Goal: Task Accomplishment & Management: Manage account settings

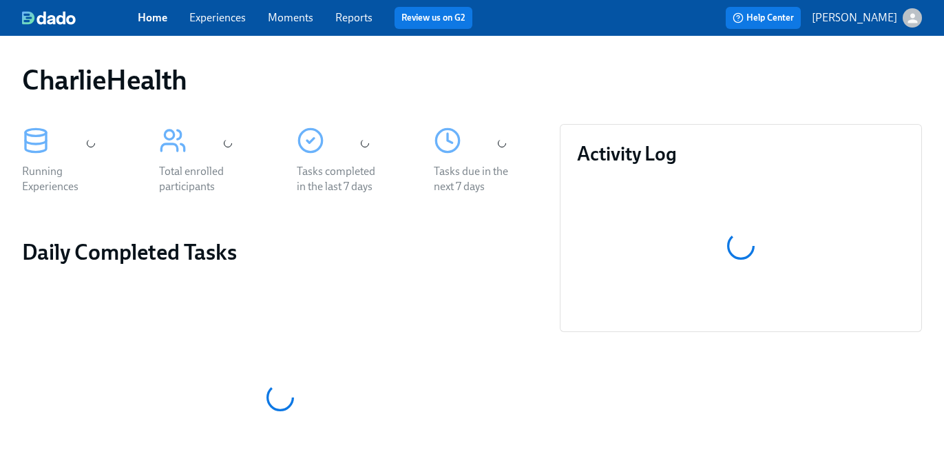
click at [216, 25] on span "Experiences" at bounding box center [217, 17] width 56 height 15
click at [218, 17] on link "Experiences" at bounding box center [217, 17] width 56 height 13
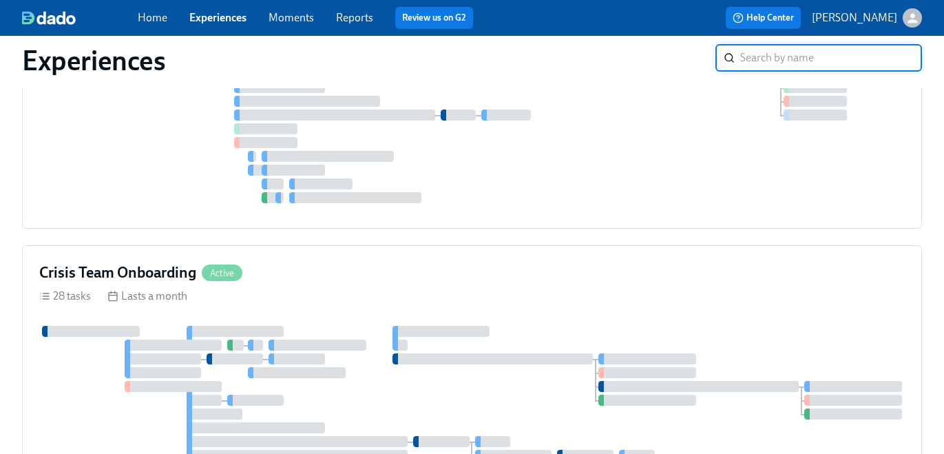
scroll to position [1502, 0]
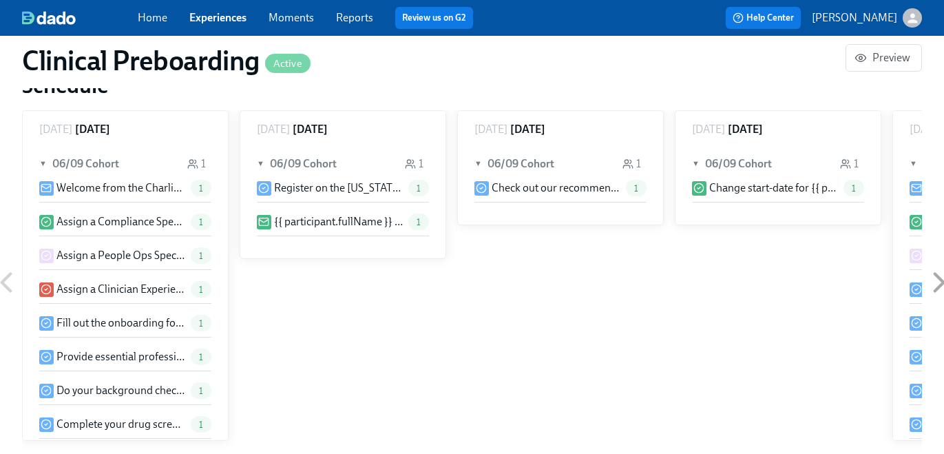
scroll to position [1083, 0]
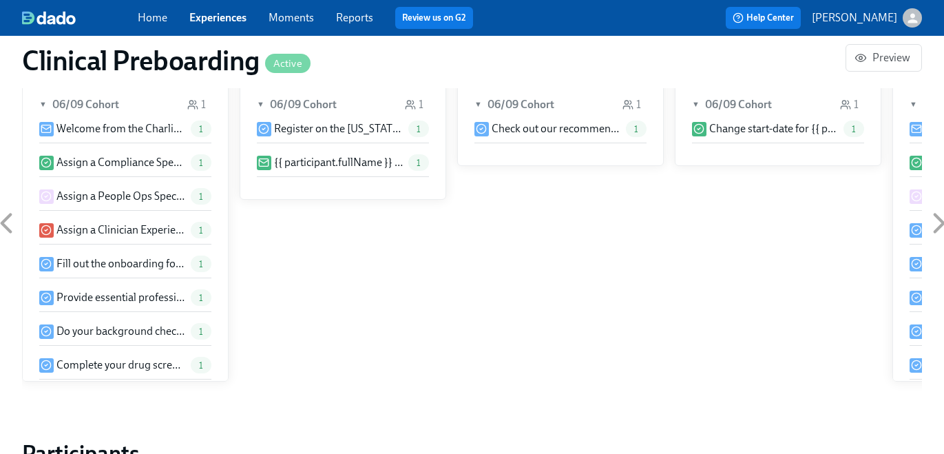
paste input "Luke Boyd"
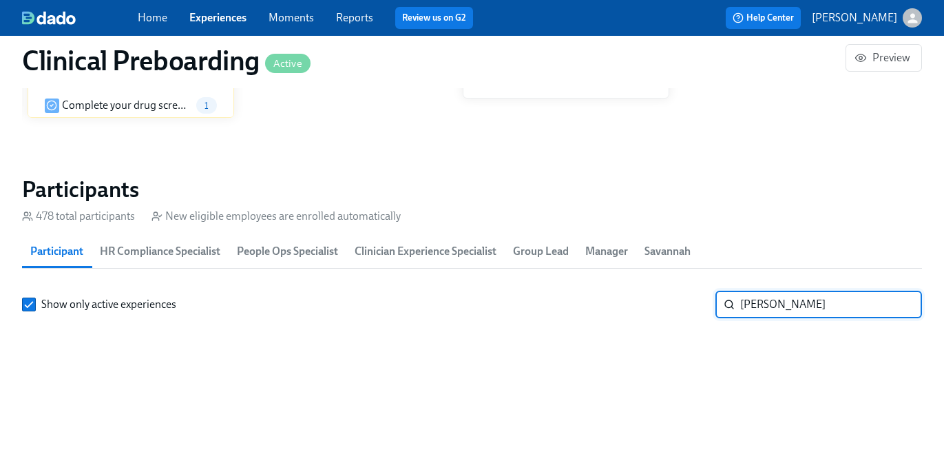
click at [776, 306] on input "Luke Boyd" at bounding box center [831, 304] width 182 height 28
type input "L"
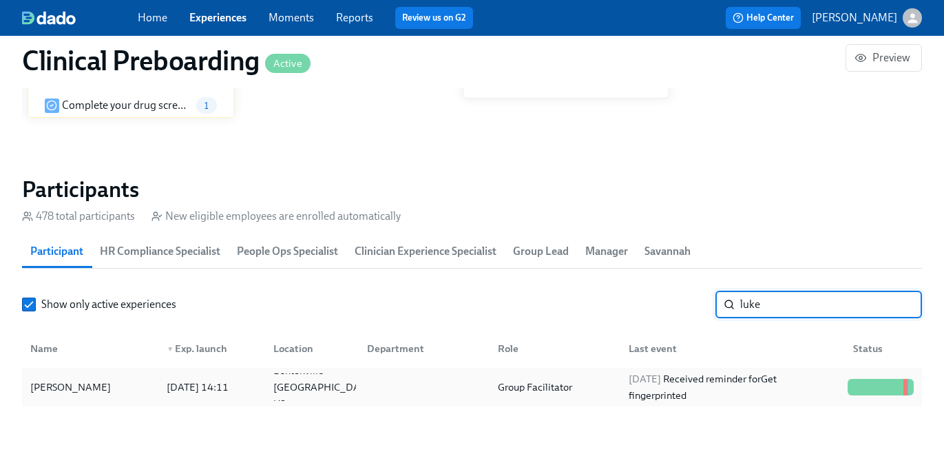
click at [448, 392] on div at bounding box center [421, 387] width 131 height 28
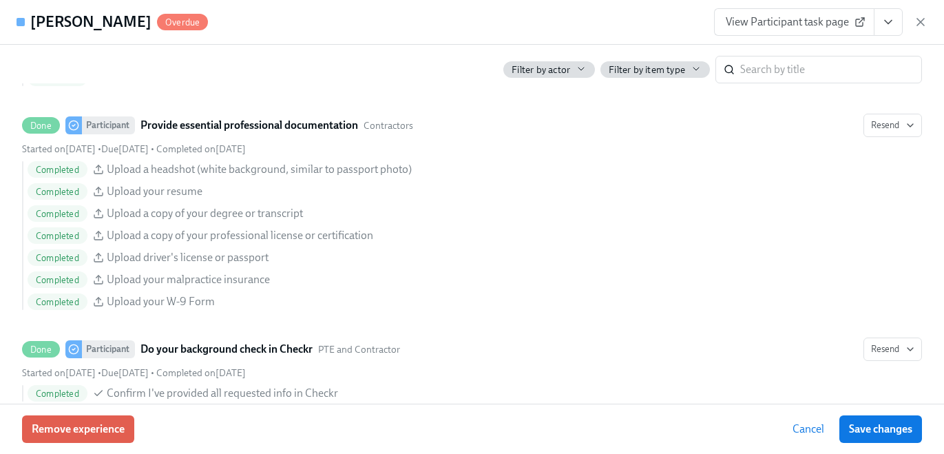
scroll to position [1584, 0]
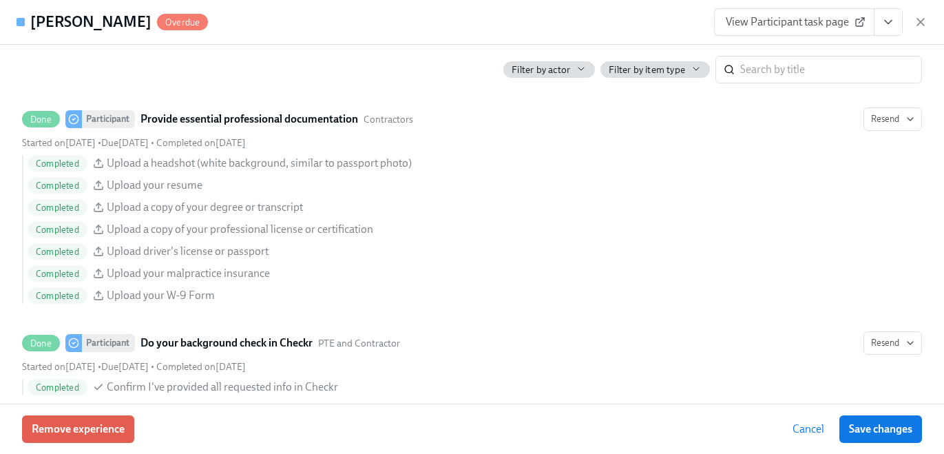
click at [887, 27] on icon "View task page" at bounding box center [888, 22] width 14 height 14
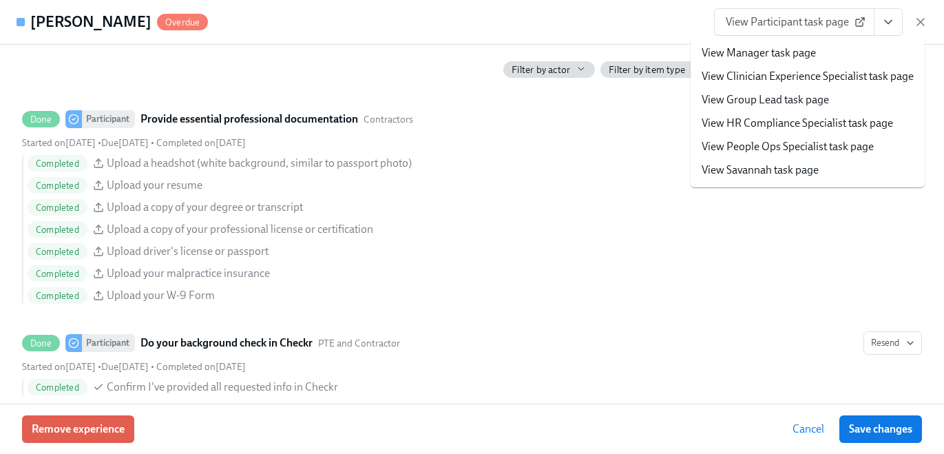
click at [840, 126] on link "View HR Compliance Specialist task page" at bounding box center [796, 123] width 191 height 15
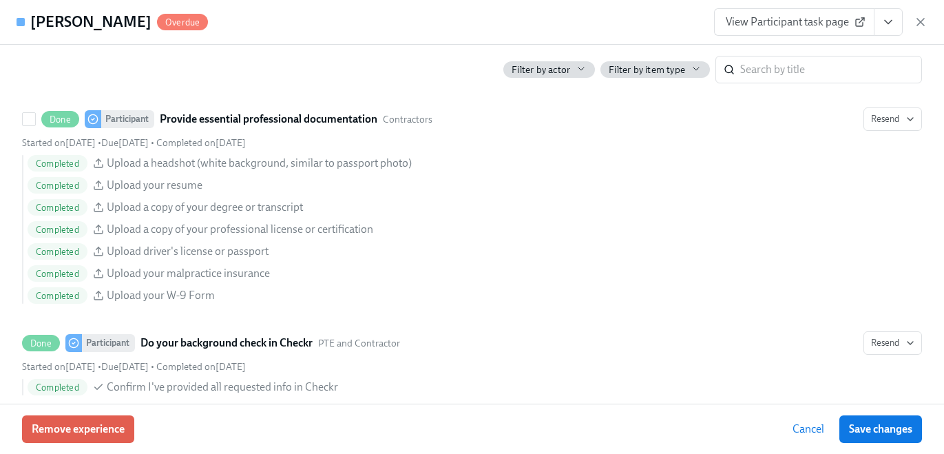
scroll to position [0, 17360]
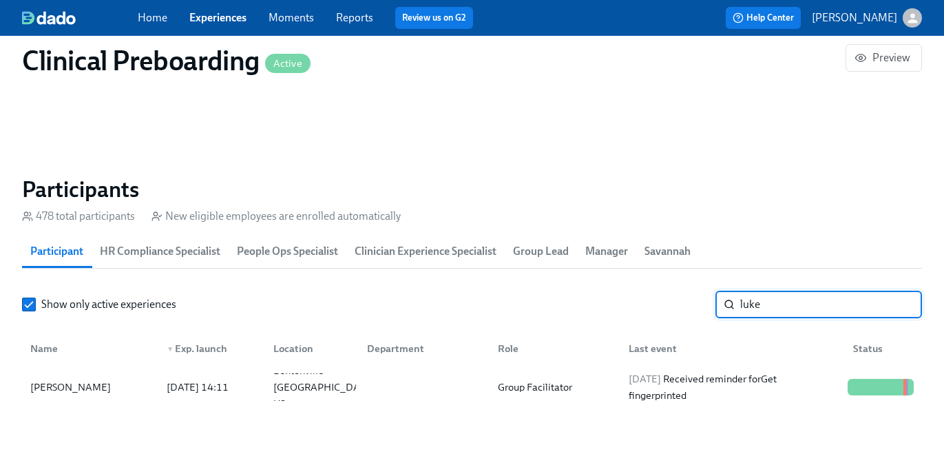
click at [801, 304] on input "luke" at bounding box center [831, 304] width 182 height 28
paste input "Nicole Leung"
click at [549, 402] on div "Nicole Leung 2025/08/11 17:11 Stoughton MA US Assoc Primary Therapist 2025/08/2…" at bounding box center [472, 387] width 900 height 39
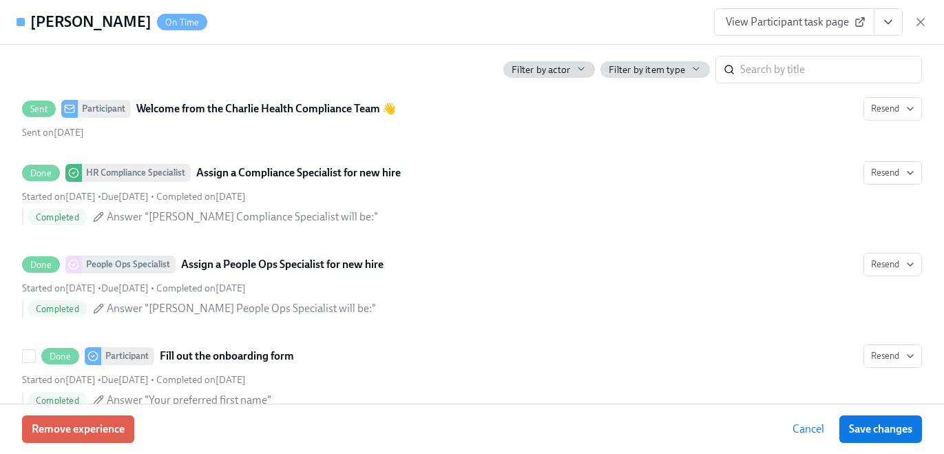
scroll to position [752, 0]
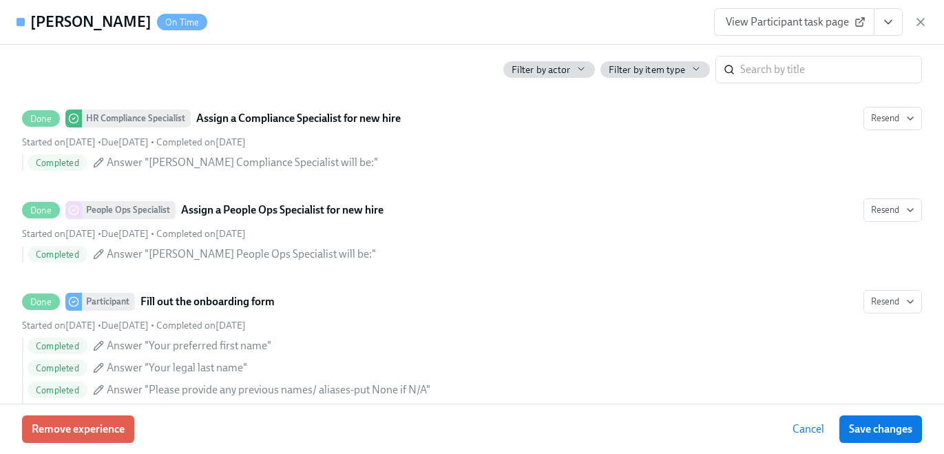
click at [892, 25] on icon "View task page" at bounding box center [888, 22] width 14 height 14
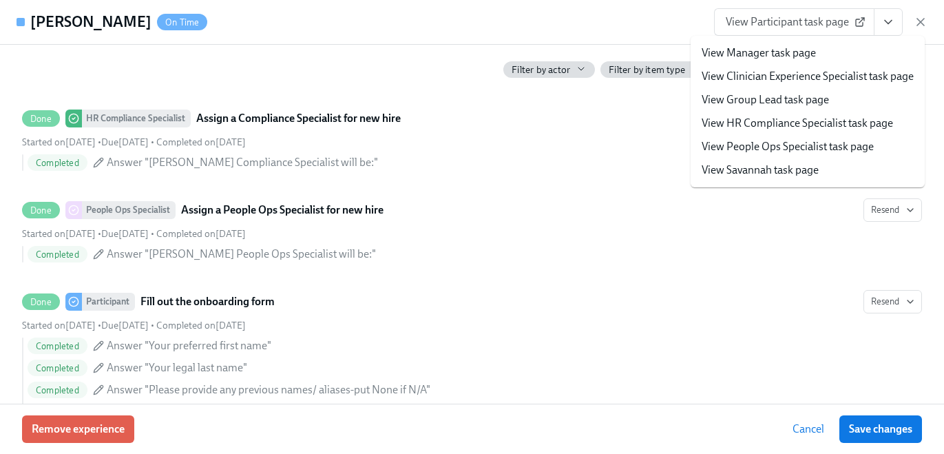
click at [852, 127] on link "View HR Compliance Specialist task page" at bounding box center [796, 123] width 191 height 15
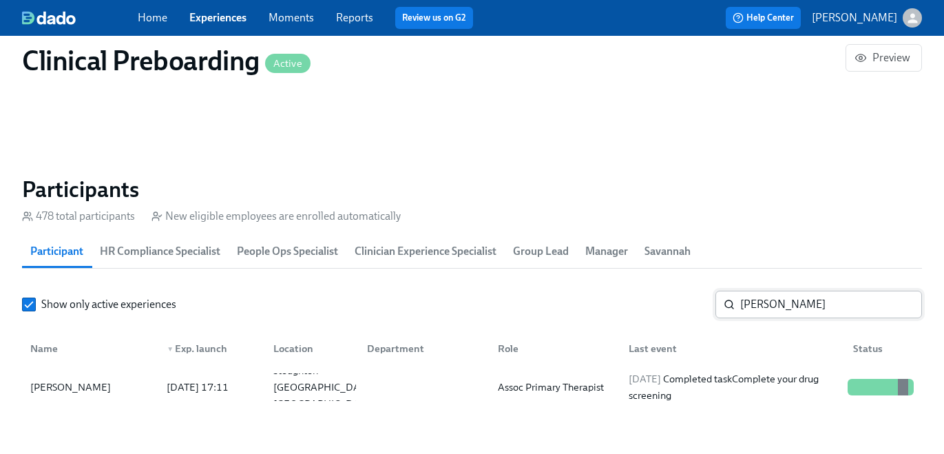
click at [787, 296] on input "Nicole Leung" at bounding box center [831, 304] width 182 height 28
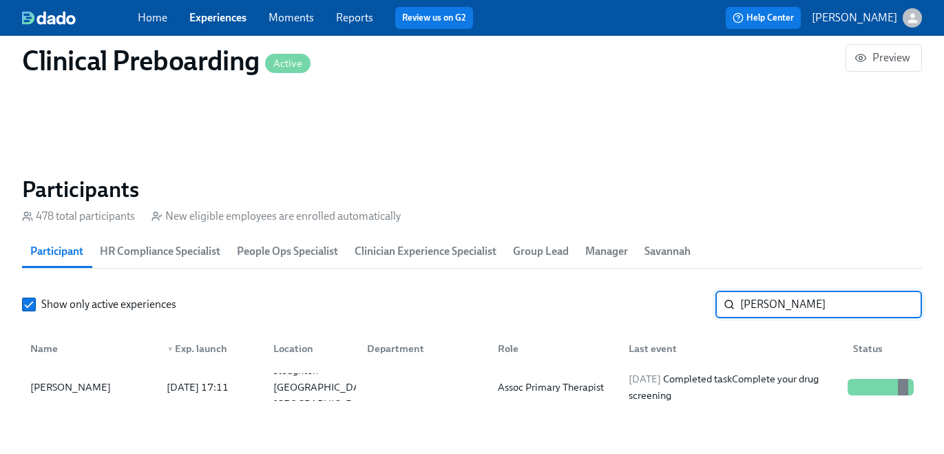
click at [787, 296] on input "Nicole Leung" at bounding box center [831, 304] width 182 height 28
paste input "Leblanc"
type input "Leblanc"
click at [612, 393] on div "Group Facilitator" at bounding box center [552, 387] width 131 height 28
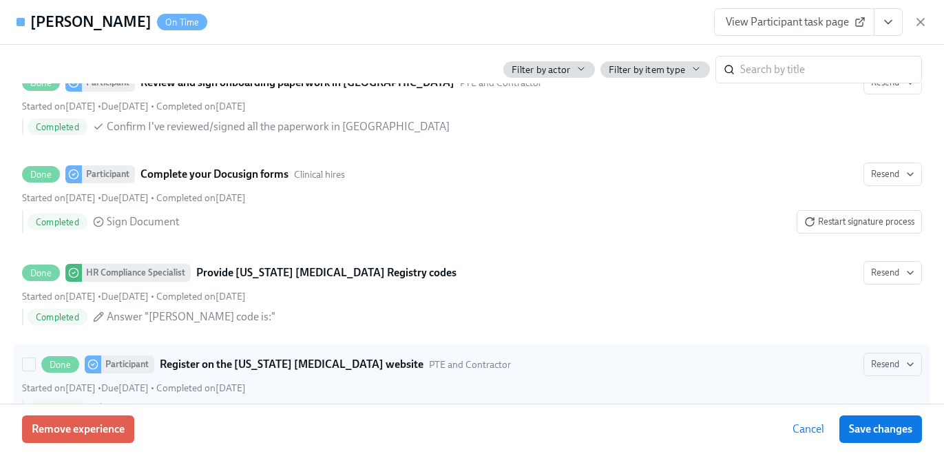
scroll to position [2399, 0]
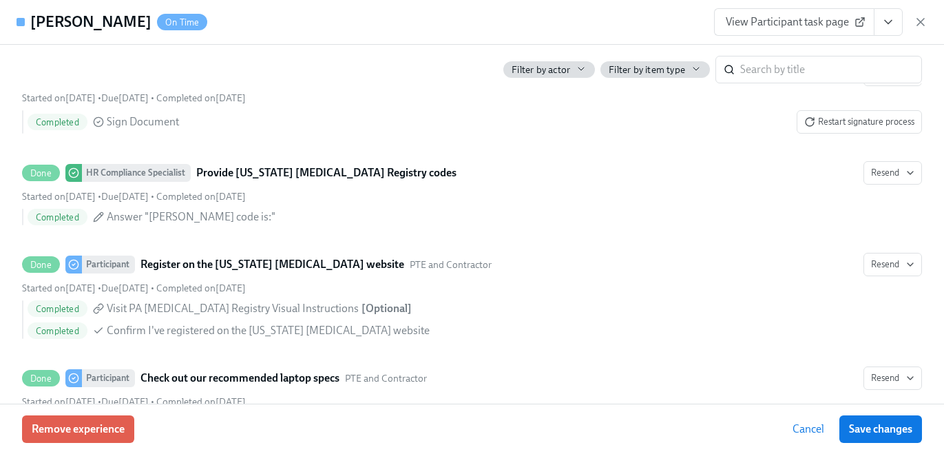
click at [892, 21] on icon "View task page" at bounding box center [888, 22] width 14 height 14
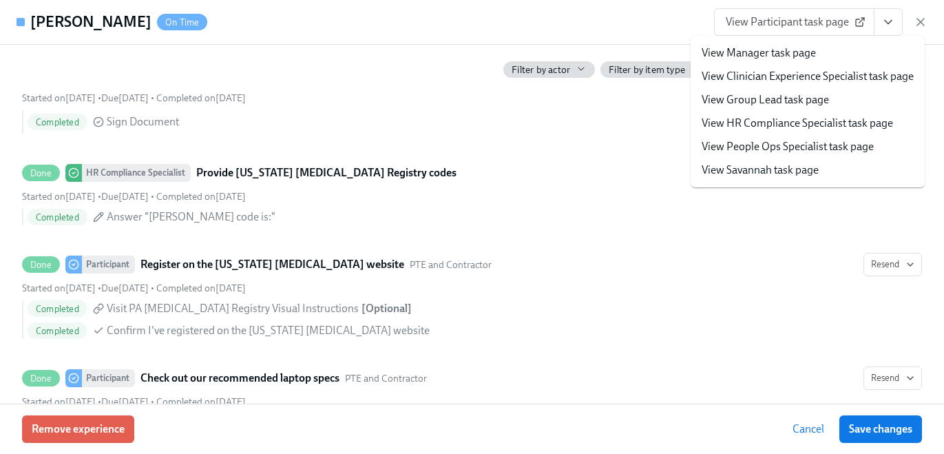
click at [854, 125] on link "View HR Compliance Specialist task page" at bounding box center [796, 123] width 191 height 15
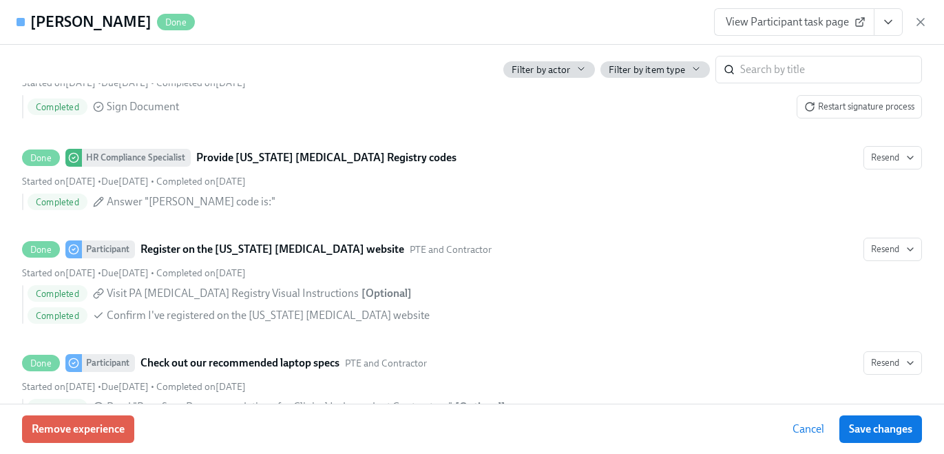
scroll to position [2384, 0]
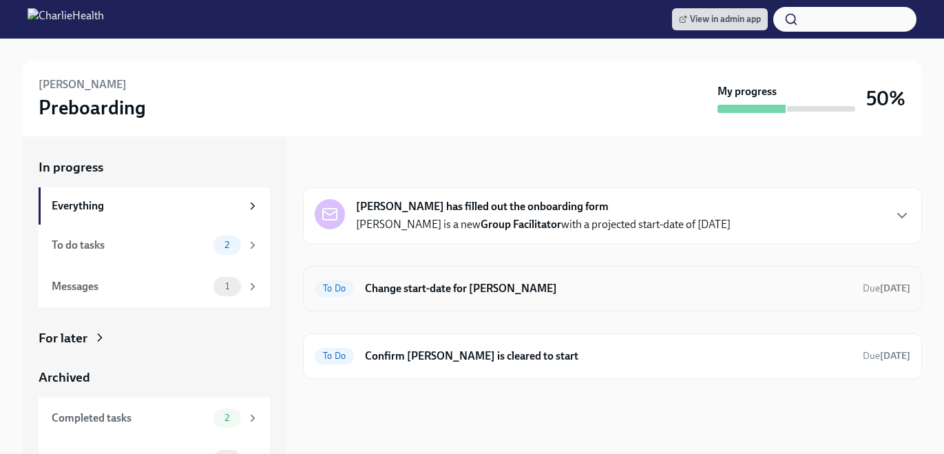
click at [527, 290] on h6 "Change start-date for [PERSON_NAME]" at bounding box center [608, 288] width 487 height 15
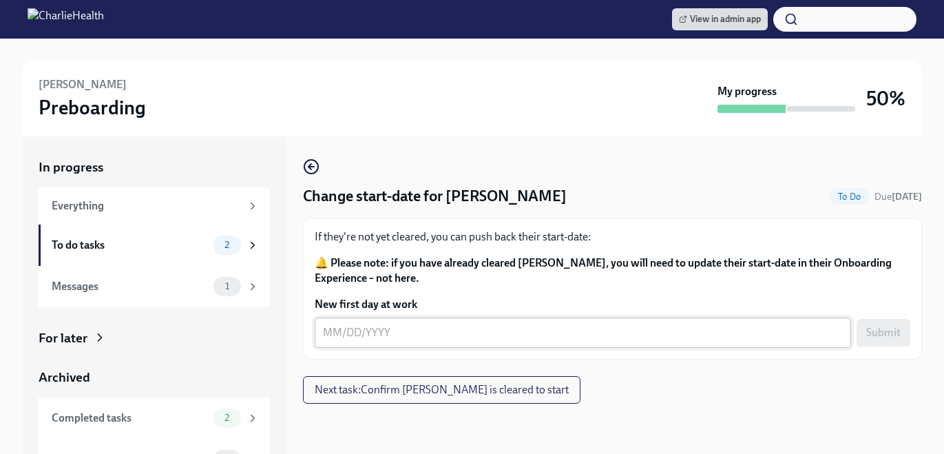
click at [430, 339] on textarea "New first day at work" at bounding box center [583, 332] width 520 height 17
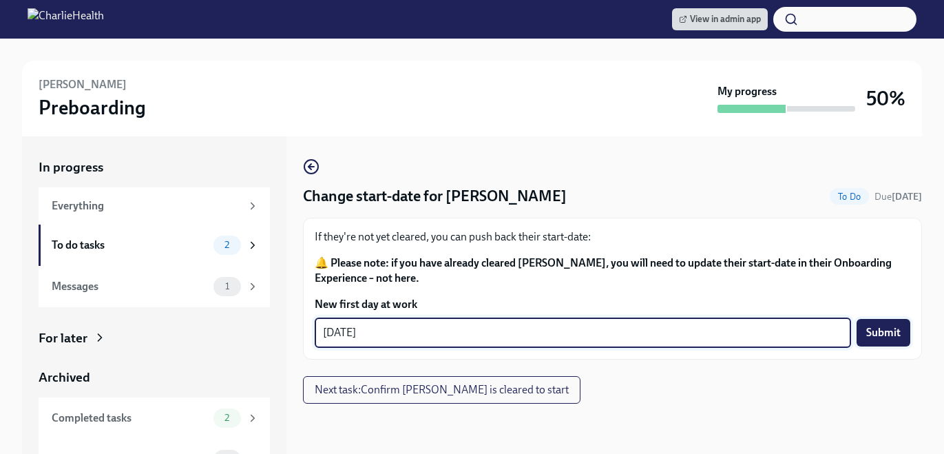
type textarea "09/02/2025"
click at [893, 337] on span "Submit" at bounding box center [883, 333] width 34 height 14
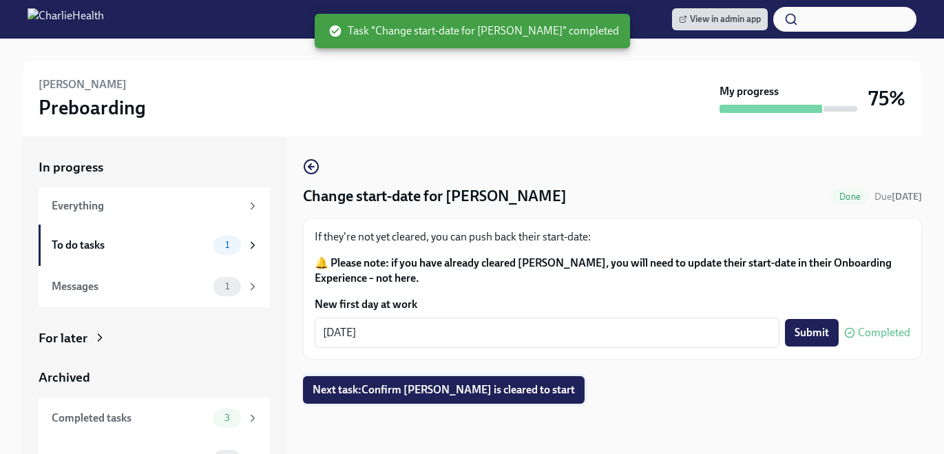
click at [500, 388] on span "Next task : Confirm Luke Boyd is cleared to start" at bounding box center [443, 390] width 262 height 14
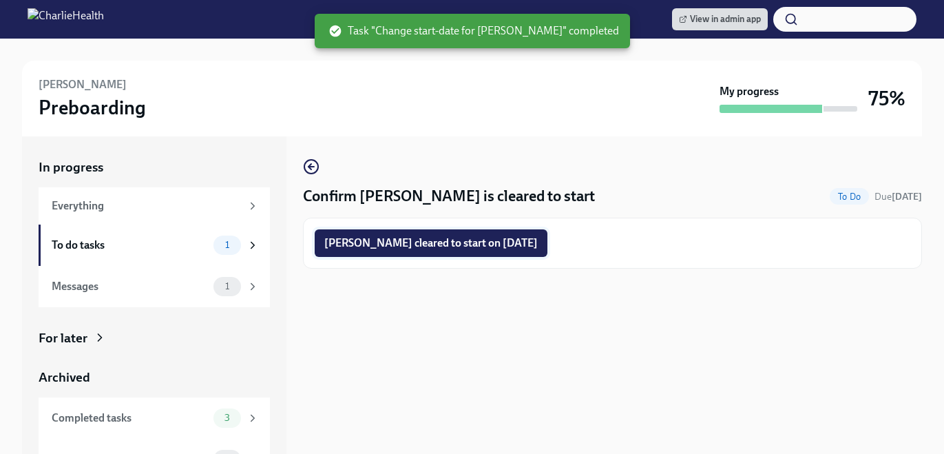
click at [456, 241] on span "Luke Boyd cleared to start on 09/02/2025" at bounding box center [430, 243] width 213 height 14
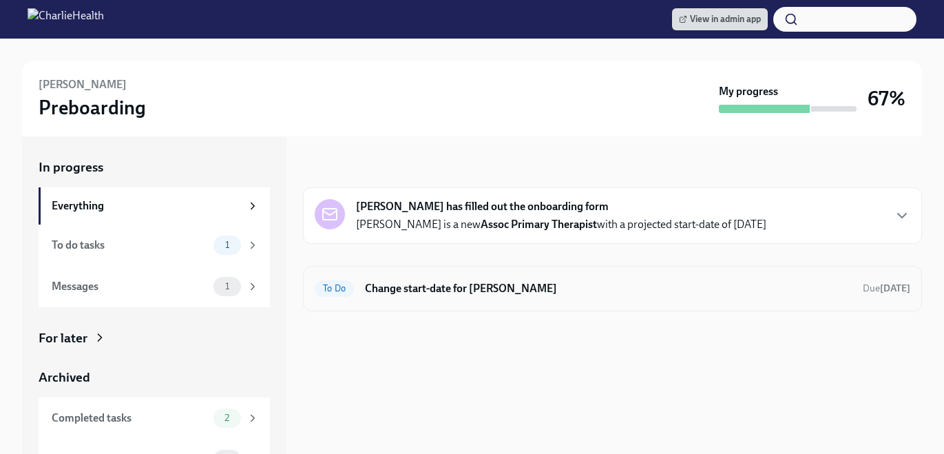
click at [523, 285] on h6 "Change start-date for [PERSON_NAME]" at bounding box center [608, 288] width 487 height 15
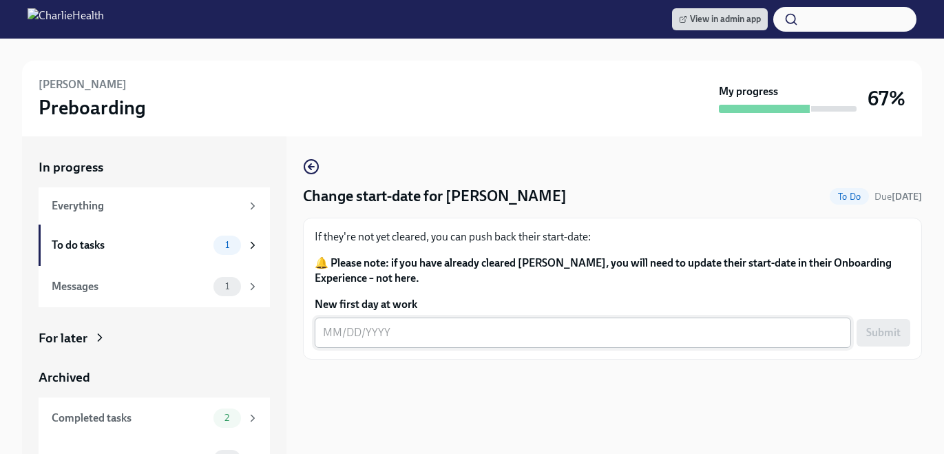
click at [443, 334] on textarea "New first day at work" at bounding box center [583, 332] width 520 height 17
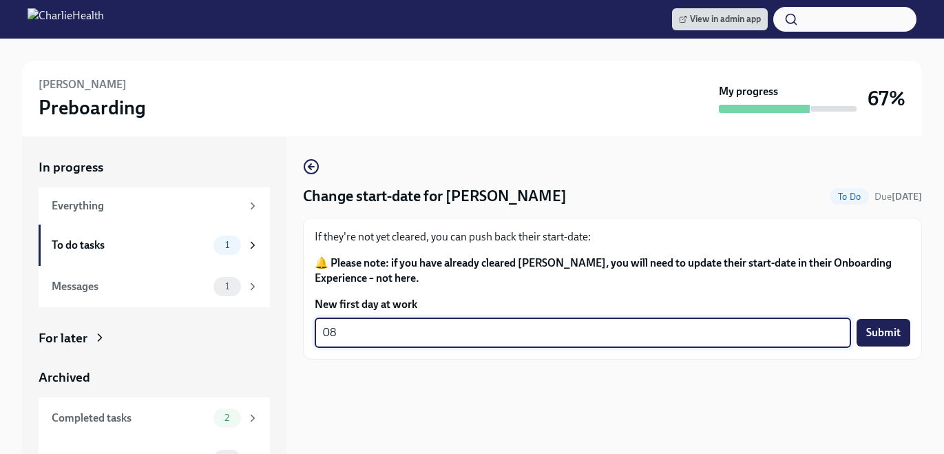
type textarea "0"
type textarea "09/02/2025"
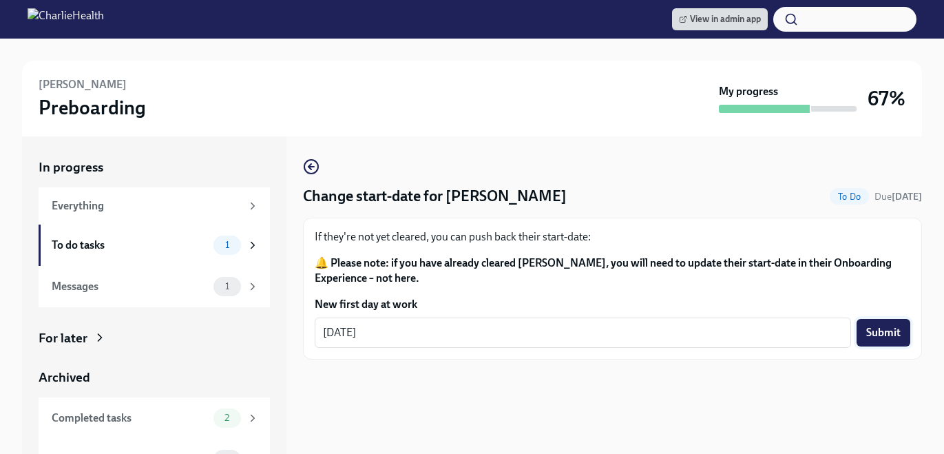
click at [894, 328] on span "Submit" at bounding box center [883, 333] width 34 height 14
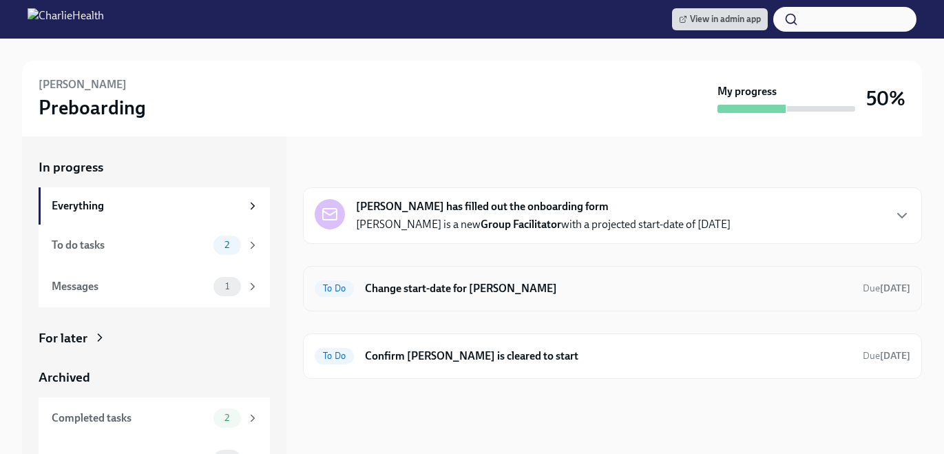
click at [640, 293] on h6 "Change start-date for [PERSON_NAME]" at bounding box center [608, 288] width 487 height 15
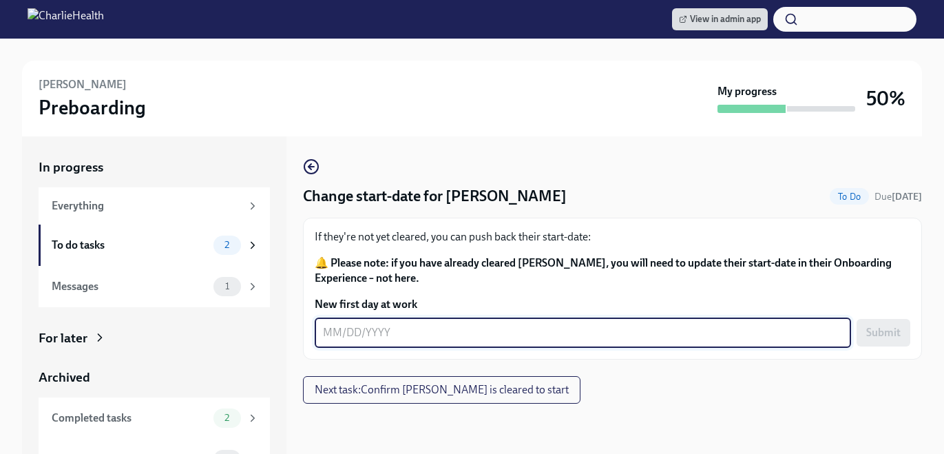
click at [529, 339] on textarea "New first day at work" at bounding box center [583, 332] width 520 height 17
type textarea "09/02/2025"
click at [894, 337] on span "Submit" at bounding box center [883, 333] width 34 height 14
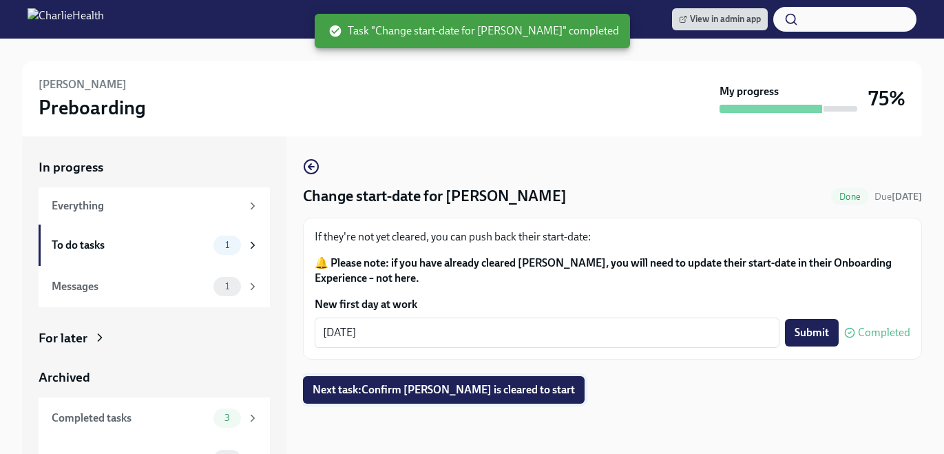
click at [476, 383] on span "Next task : Confirm Danica Leblanc is cleared to start" at bounding box center [443, 390] width 262 height 14
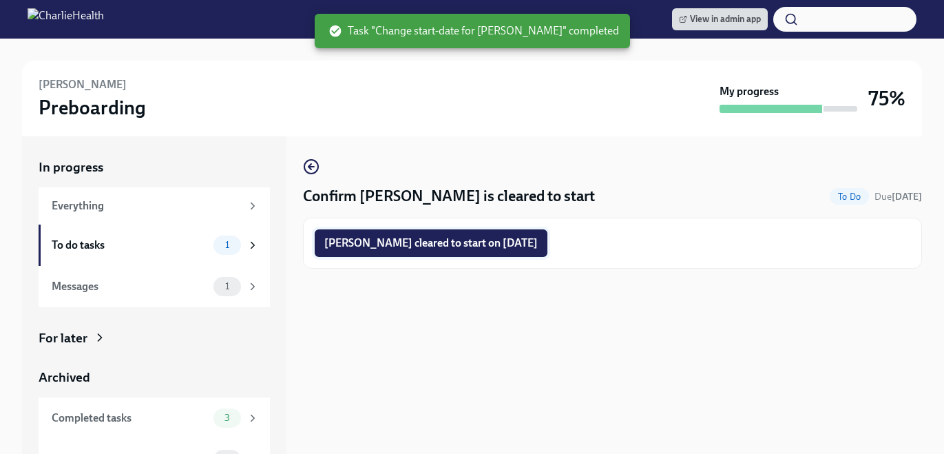
click at [421, 248] on span "Danica Leblanc cleared to start on 09/02/2025" at bounding box center [430, 243] width 213 height 14
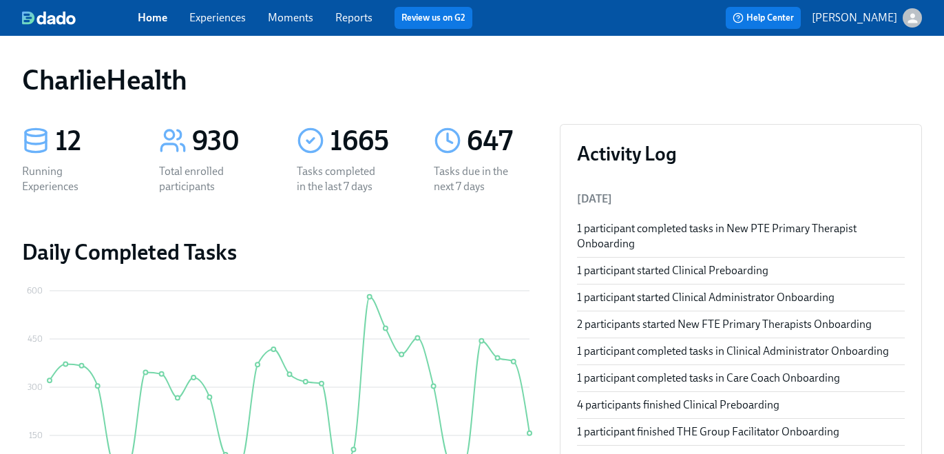
click at [202, 21] on link "Experiences" at bounding box center [217, 17] width 56 height 13
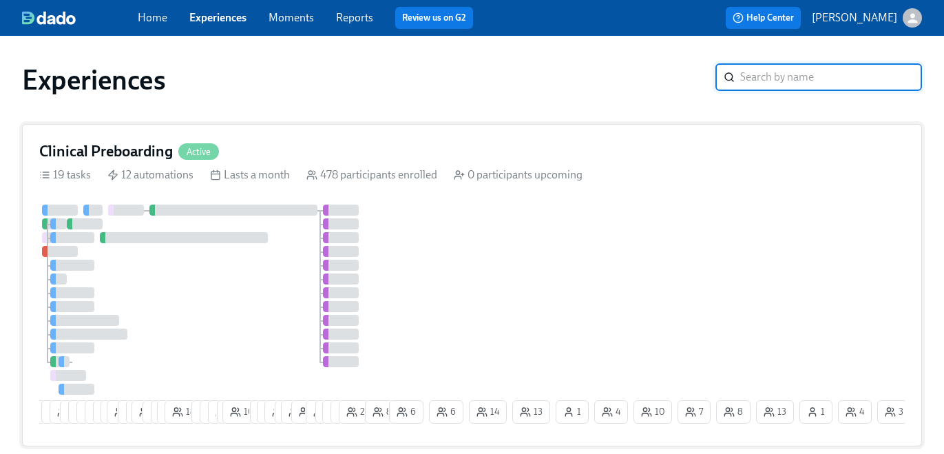
click at [213, 177] on icon at bounding box center [215, 174] width 11 height 11
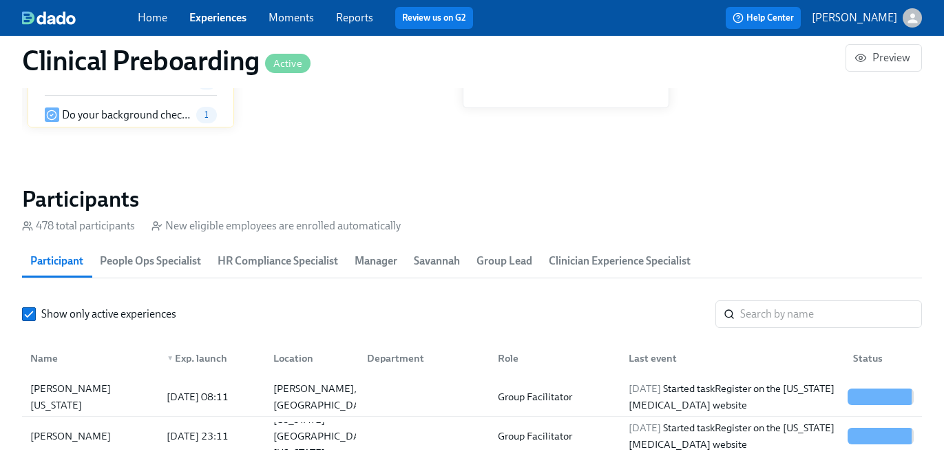
scroll to position [1357, 0]
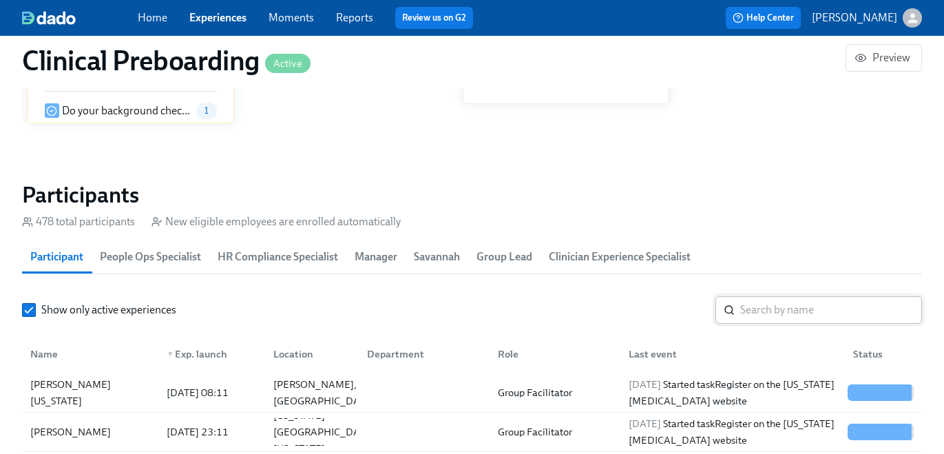
click at [789, 299] on input "search" at bounding box center [831, 310] width 182 height 28
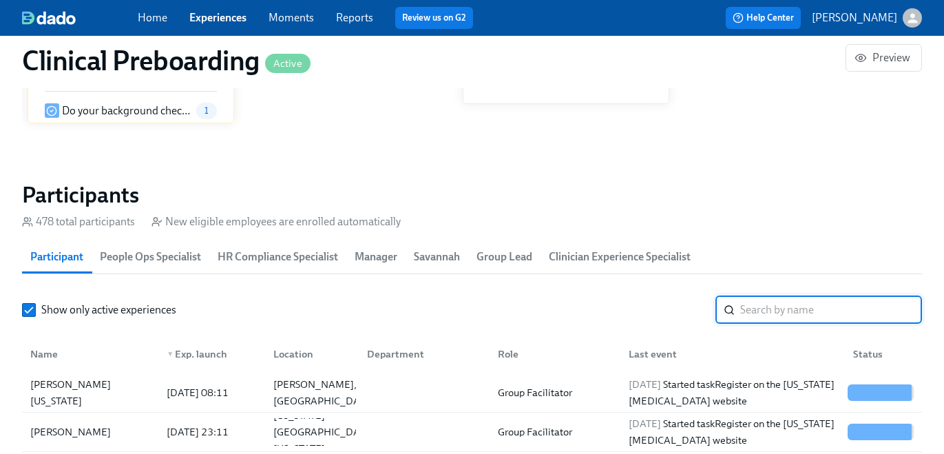
paste input "Nicole Leung"
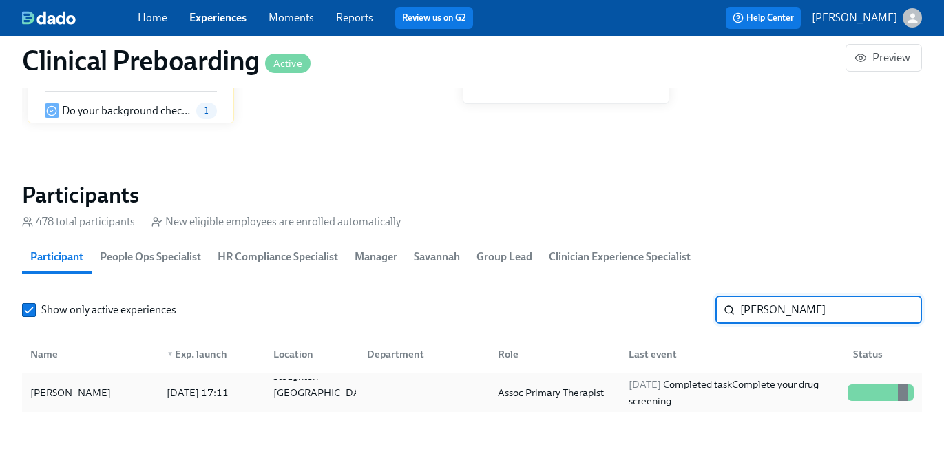
type input "Nicole Leung"
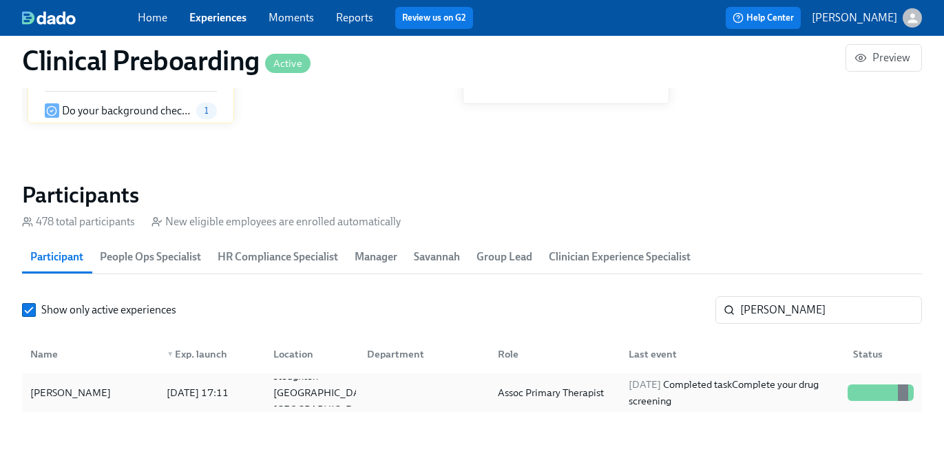
click at [679, 378] on div "Nicole Leung 2025/08/11 17:11 Stoughton MA US Assoc Primary Therapist 2025/08/2…" at bounding box center [472, 392] width 900 height 39
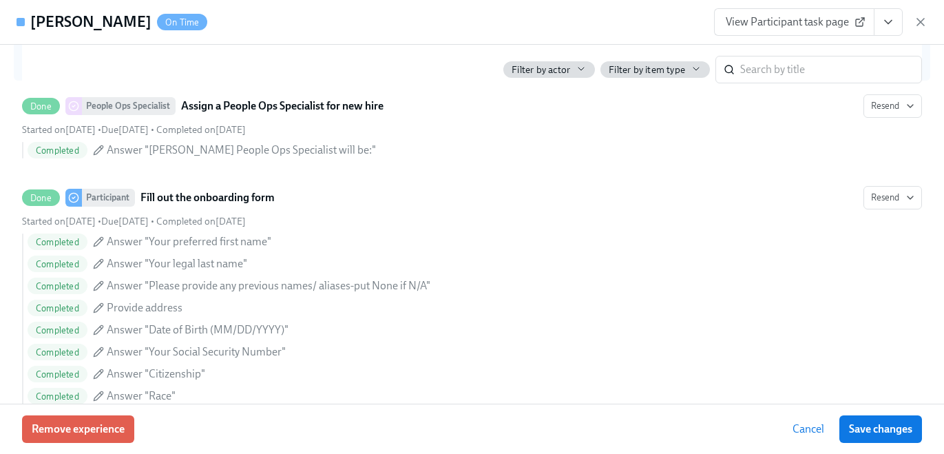
scroll to position [884, 0]
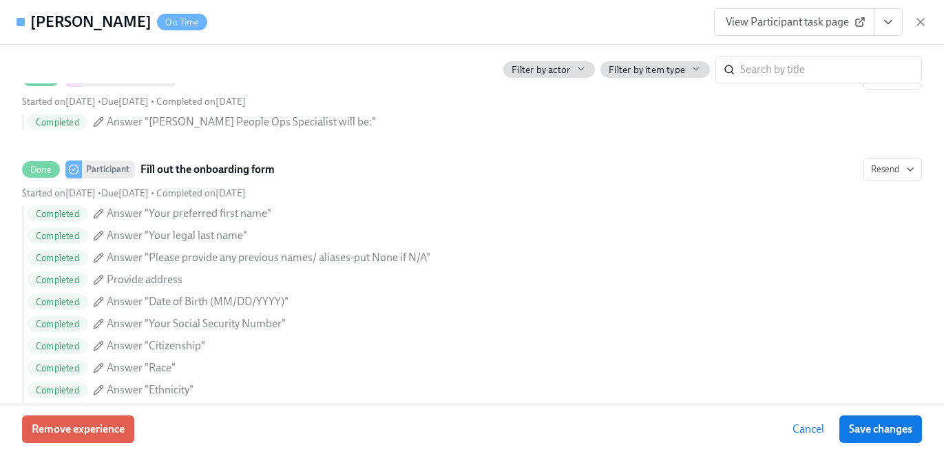
click at [893, 29] on button "View task page" at bounding box center [887, 22] width 29 height 28
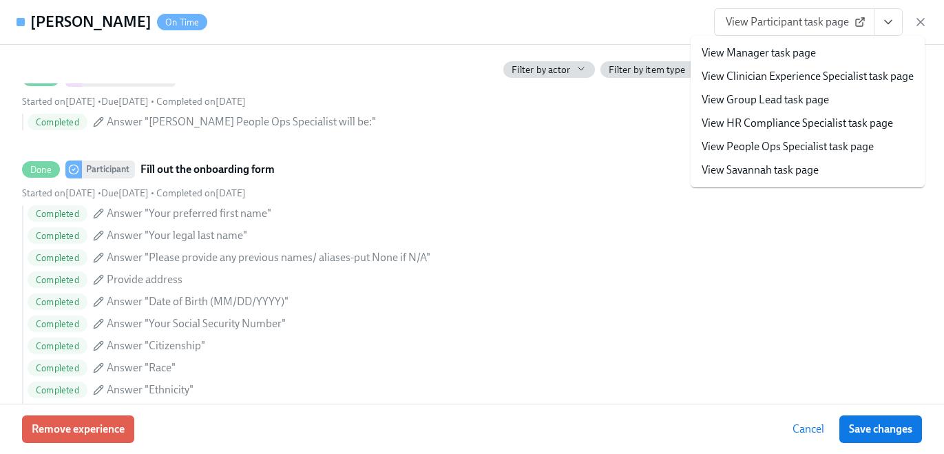
click at [807, 127] on link "View HR Compliance Specialist task page" at bounding box center [796, 123] width 191 height 15
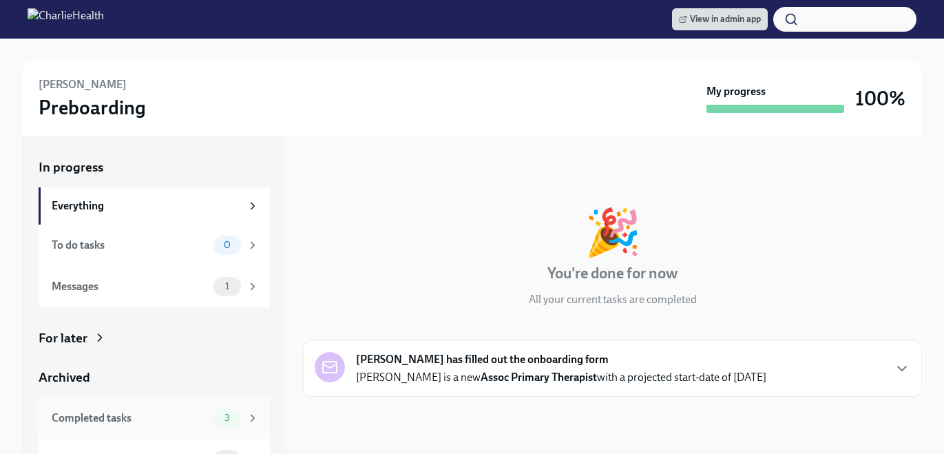
click at [231, 407] on div "Completed tasks 3" at bounding box center [154, 417] width 231 height 41
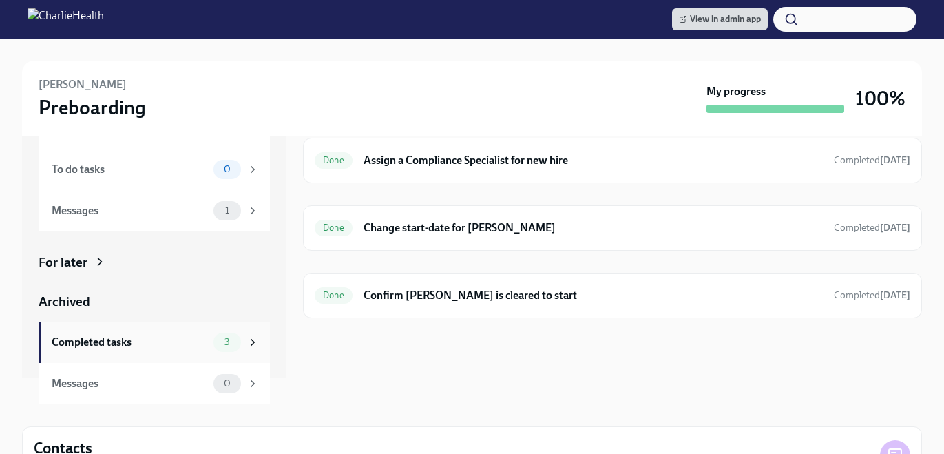
scroll to position [57, 0]
